Goal: Find contact information: Find contact information

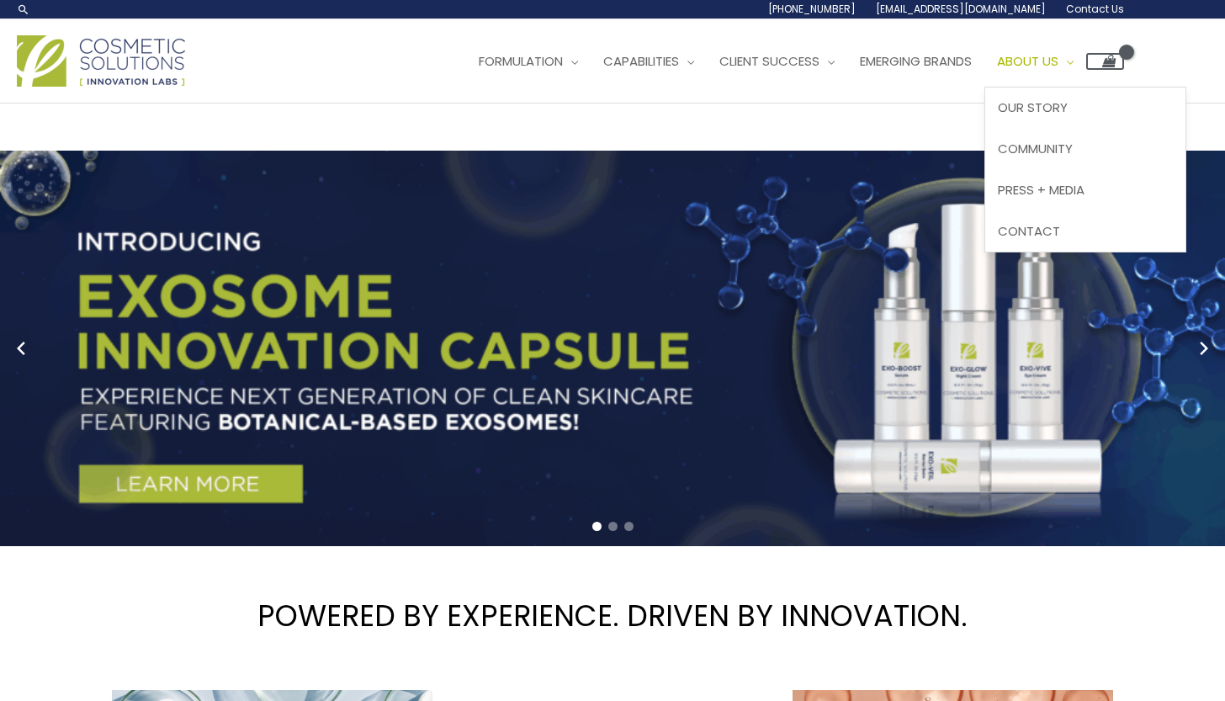
click at [1058, 71] on link "About Us" at bounding box center [1035, 61] width 102 height 50
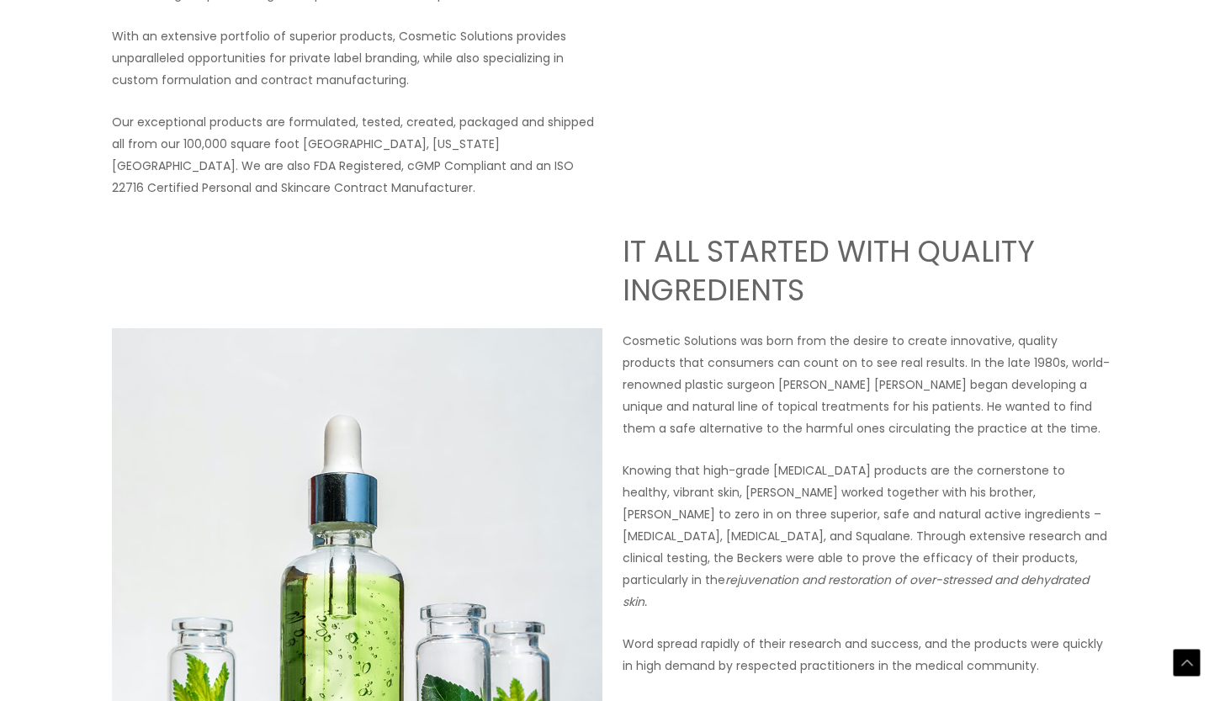
scroll to position [8, 0]
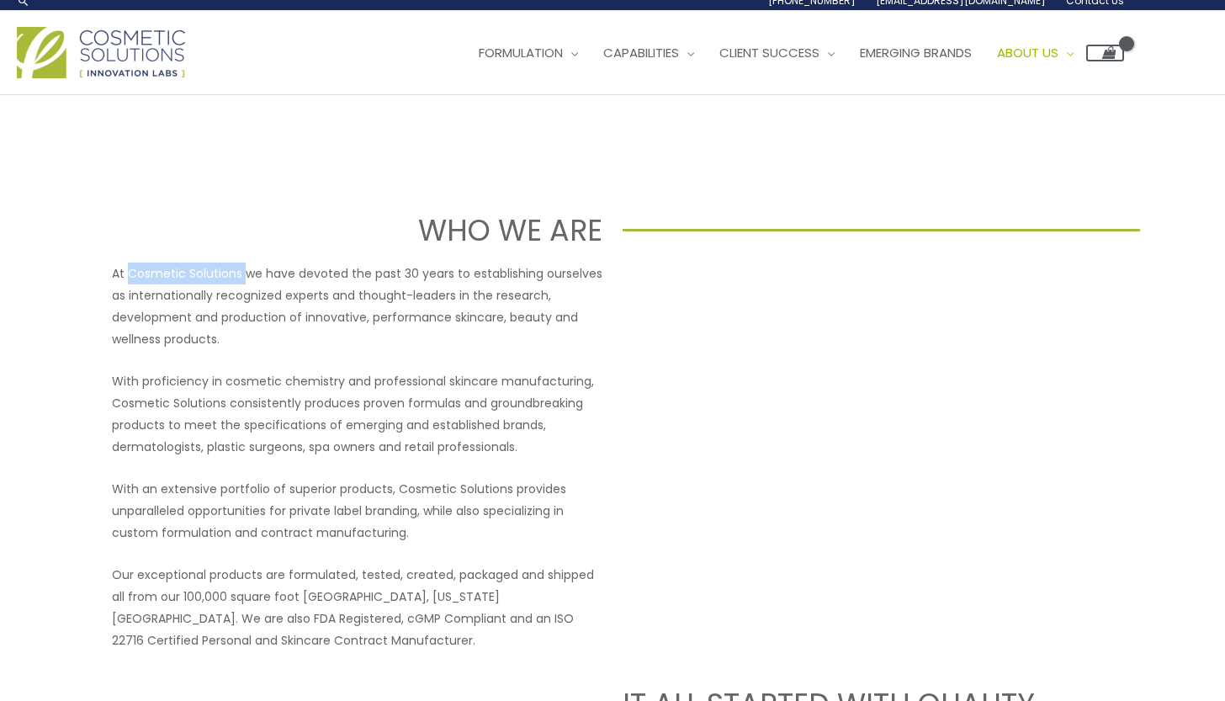
drag, startPoint x: 130, startPoint y: 274, endPoint x: 243, endPoint y: 277, distance: 113.6
click at [243, 277] on p "At Cosmetic Solutions we have devoted the past 30 years to establishing ourselv…" at bounding box center [357, 305] width 490 height 87
copy p "Cosmetic Solutions"
click at [1060, 217] on span "Contact" at bounding box center [1029, 223] width 62 height 18
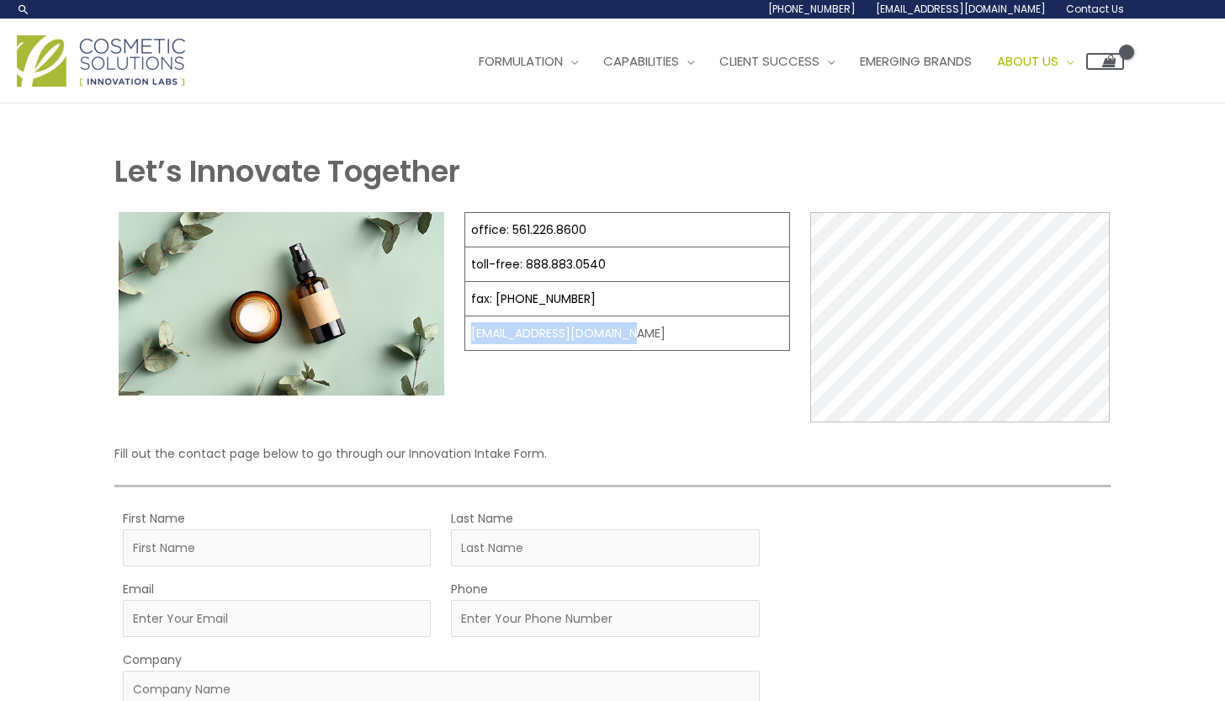
drag, startPoint x: 633, startPoint y: 333, endPoint x: 465, endPoint y: 333, distance: 167.4
click at [465, 333] on td "[EMAIL_ADDRESS][DOMAIN_NAME]" at bounding box center [627, 333] width 325 height 34
copy td "[EMAIL_ADDRESS][DOMAIN_NAME]"
click at [128, 72] on img at bounding box center [101, 60] width 168 height 51
